Goal: Contribute content: Contribute content

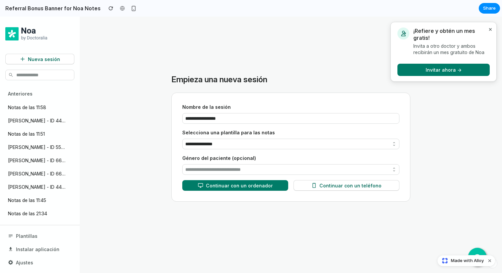
click at [490, 30] on button "×" at bounding box center [490, 29] width 7 height 9
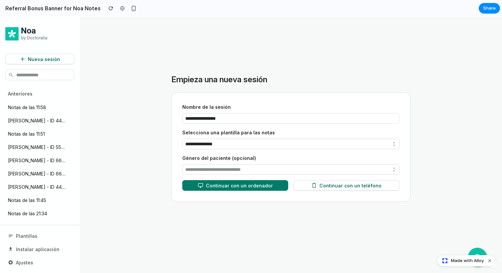
click at [122, 66] on main "**********" at bounding box center [291, 145] width 412 height 257
click at [42, 59] on span "Nueva sesión" at bounding box center [44, 59] width 32 height 7
click at [491, 261] on button "Dismiss watermark" at bounding box center [490, 261] width 8 height 8
click at [41, 247] on span "Instalar aplicación" at bounding box center [38, 249] width 44 height 7
click at [46, 10] on h2 "Referral Bonus Banner for Noa Notes" at bounding box center [52, 8] width 98 height 8
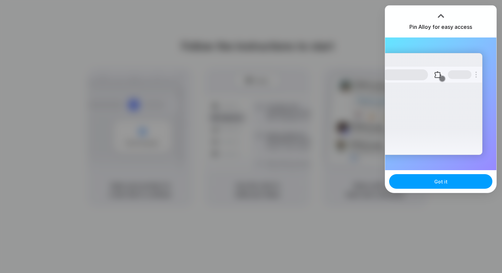
click at [434, 183] on button "Got it" at bounding box center [440, 181] width 103 height 15
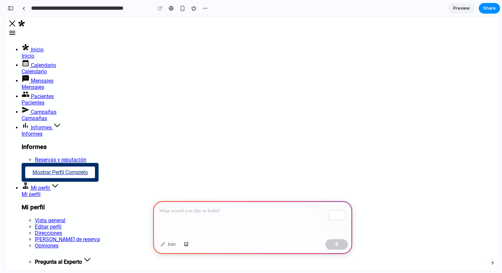
click at [204, 211] on p "To enrich screen reader interactions, please activate Accessibility in Grammarl…" at bounding box center [252, 211] width 187 height 8
click at [340, 246] on button "button" at bounding box center [336, 244] width 23 height 11
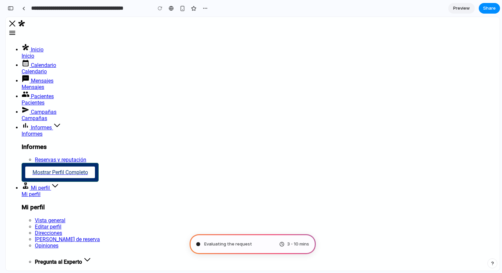
type input "**********"
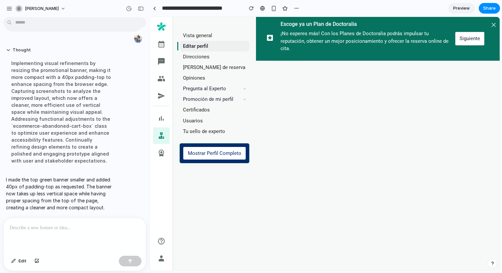
click at [381, 149] on div "Inicio Calendario Mensajes Pacientes Campañas Informes Mostrar Perfil Completo …" at bounding box center [378, 144] width 244 height 254
click at [460, 13] on link "Preview" at bounding box center [461, 8] width 27 height 11
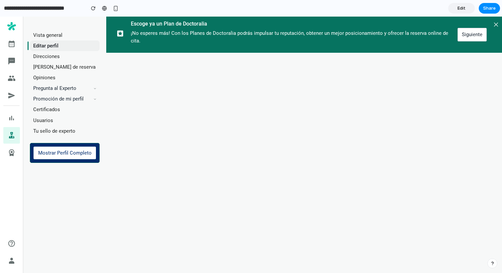
click at [454, 11] on link "Edit" at bounding box center [461, 8] width 27 height 11
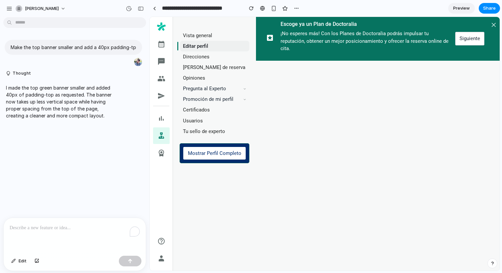
click at [456, 11] on span "Preview" at bounding box center [461, 8] width 17 height 7
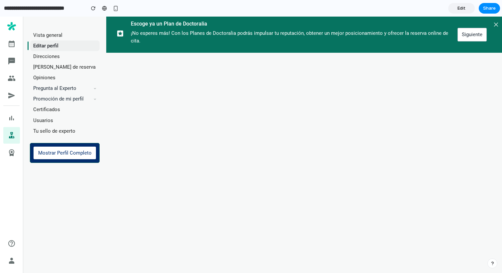
click at [456, 11] on link "Edit" at bounding box center [461, 8] width 27 height 11
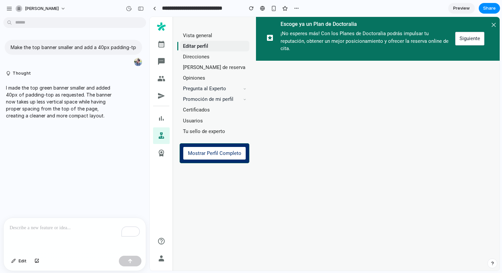
click at [456, 11] on span "Preview" at bounding box center [461, 8] width 17 height 7
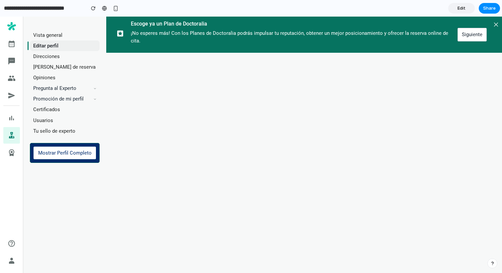
click at [460, 8] on span "Edit" at bounding box center [462, 8] width 8 height 7
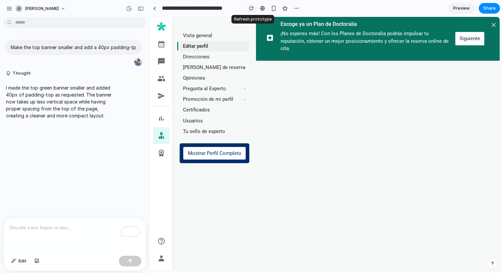
click at [250, 9] on div "button" at bounding box center [251, 8] width 5 height 5
click at [467, 5] on span "Preview" at bounding box center [461, 8] width 17 height 7
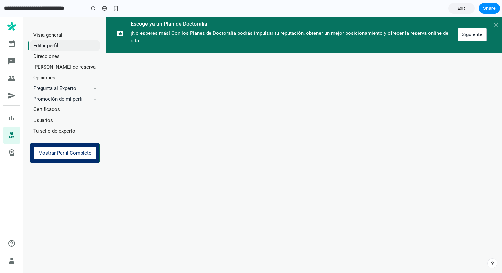
click at [465, 5] on span "Edit" at bounding box center [462, 8] width 8 height 7
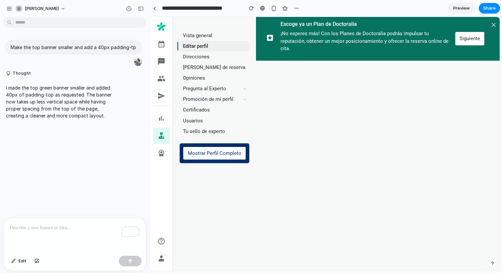
click at [75, 236] on div "To enrich screen reader interactions, please activate Accessibility in Grammarl…" at bounding box center [75, 235] width 142 height 35
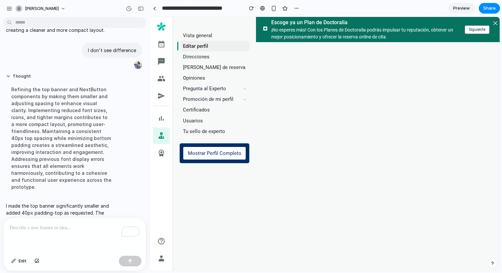
scroll to position [126, 0]
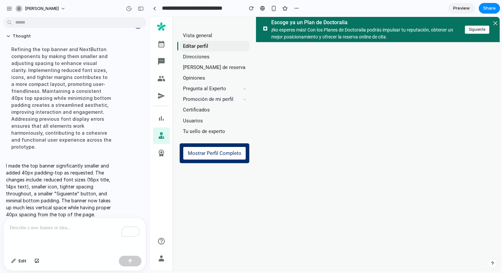
click at [83, 233] on div "To enrich screen reader interactions, please activate Accessibility in Grammarl…" at bounding box center [75, 235] width 142 height 35
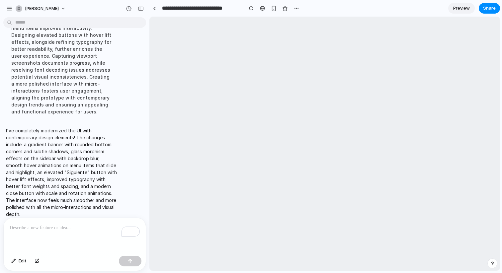
scroll to position [0, 0]
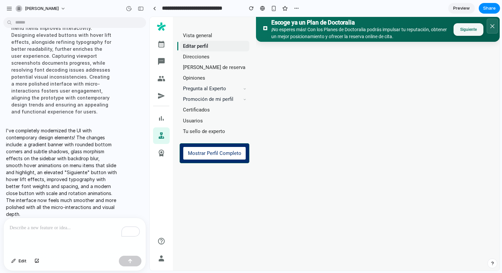
click at [44, 227] on p "To enrich screen reader interactions, please activate Accessibility in Grammarl…" at bounding box center [75, 228] width 130 height 8
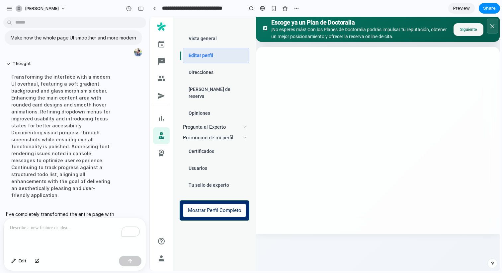
scroll to position [464, 0]
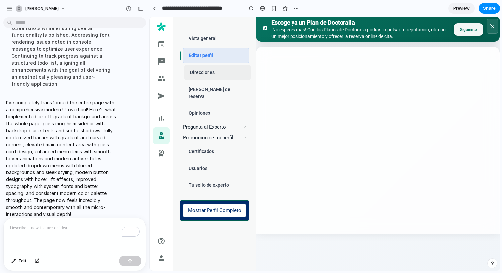
click at [201, 70] on link "Direcciones" at bounding box center [217, 73] width 66 height 16
click at [210, 38] on link "Vista general" at bounding box center [217, 39] width 66 height 16
click at [218, 90] on link "Canales de reserva" at bounding box center [217, 93] width 66 height 23
click at [81, 234] on div "To enrich screen reader interactions, please activate Accessibility in Grammarl…" at bounding box center [75, 235] width 142 height 35
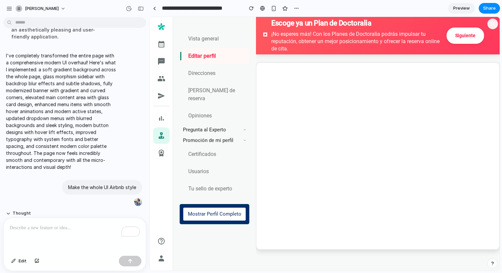
scroll to position [622, 0]
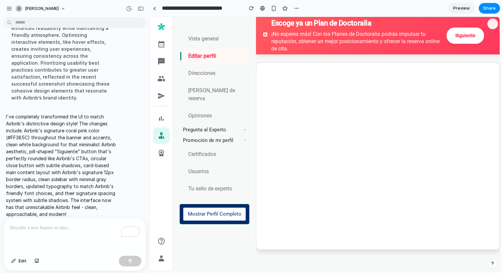
drag, startPoint x: 330, startPoint y: 181, endPoint x: 302, endPoint y: 201, distance: 34.6
click at [299, 225] on main "Añadir campo a mi perfil ⚠️ Te falta información básica. [Mostrar perfil comple…" at bounding box center [378, 156] width 244 height 188
drag, startPoint x: 302, startPoint y: 201, endPoint x: 10, endPoint y: 273, distance: 300.3
click at [150, 271] on html "Inicio Calendario Mensajes Pacientes Campañas Informes Mostrar Perfil Completo …" at bounding box center [325, 144] width 350 height 254
click at [384, 6] on section "**********" at bounding box center [324, 8] width 351 height 17
